Goal: Information Seeking & Learning: Learn about a topic

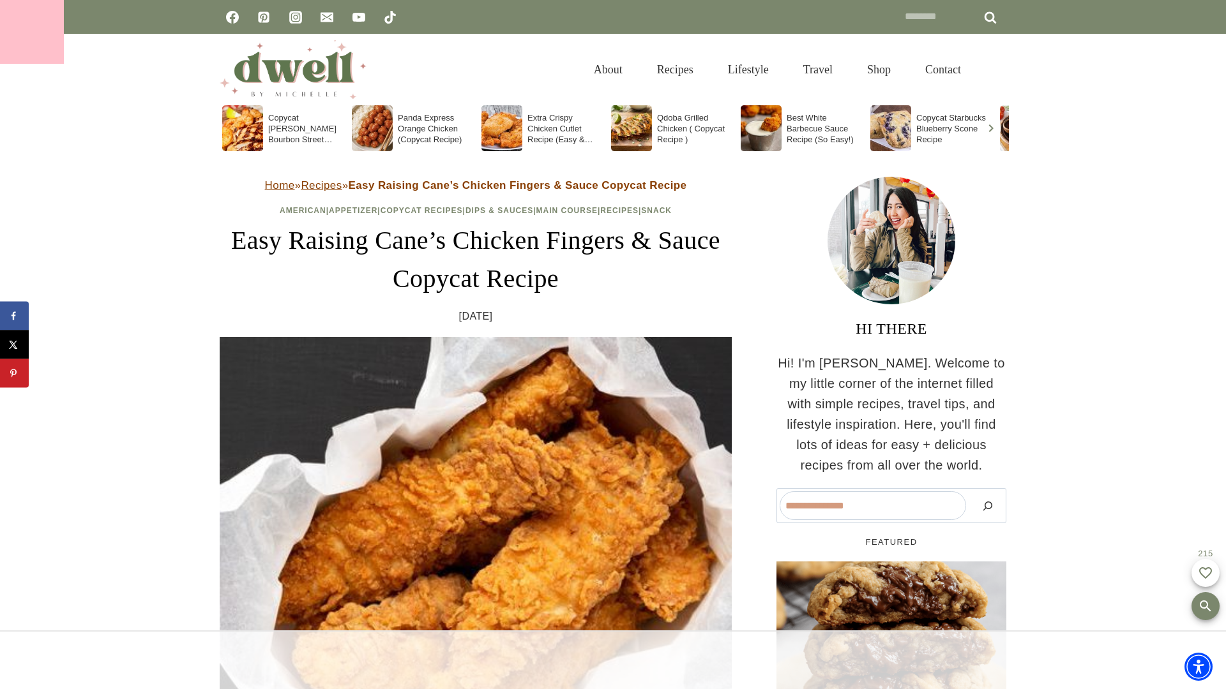
click at [32, 32] on div at bounding box center [32, 32] width 64 height 64
